Goal: Task Accomplishment & Management: Manage account settings

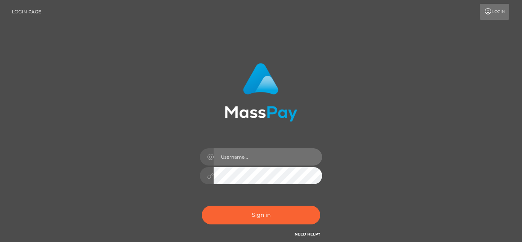
click at [221, 149] on input "text" at bounding box center [268, 156] width 109 height 17
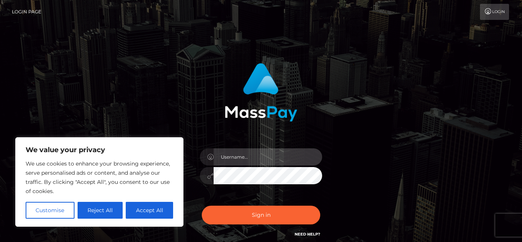
type input "[EMAIL_ADDRESS][DOMAIN_NAME]"
click at [202, 206] on button "Sign in" at bounding box center [261, 215] width 119 height 19
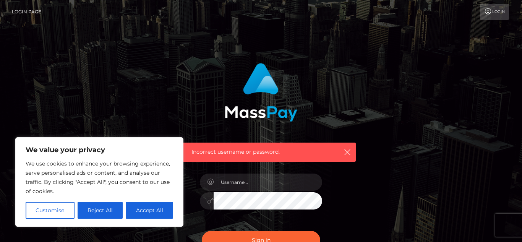
click at [502, 9] on link "Login" at bounding box center [494, 12] width 29 height 16
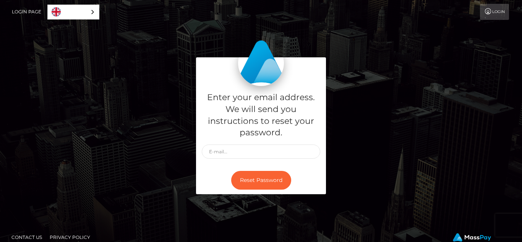
click at [505, 5] on link "Login" at bounding box center [494, 12] width 29 height 16
click at [228, 152] on input "text" at bounding box center [261, 152] width 119 height 14
type input "xreganmatthewsx@gmail.com"
click at [277, 173] on button "Reset Password" at bounding box center [261, 180] width 60 height 19
click at [495, 12] on link "Login" at bounding box center [494, 12] width 29 height 16
